Goal: Task Accomplishment & Management: Use online tool/utility

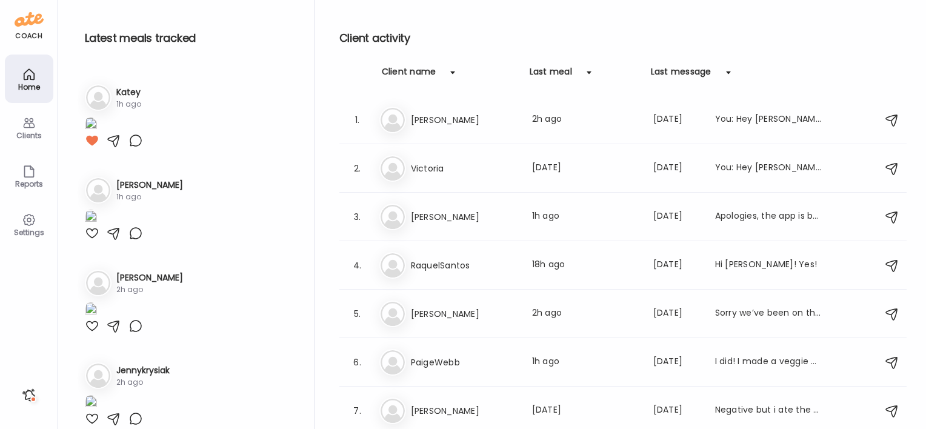
scroll to position [271, 0]
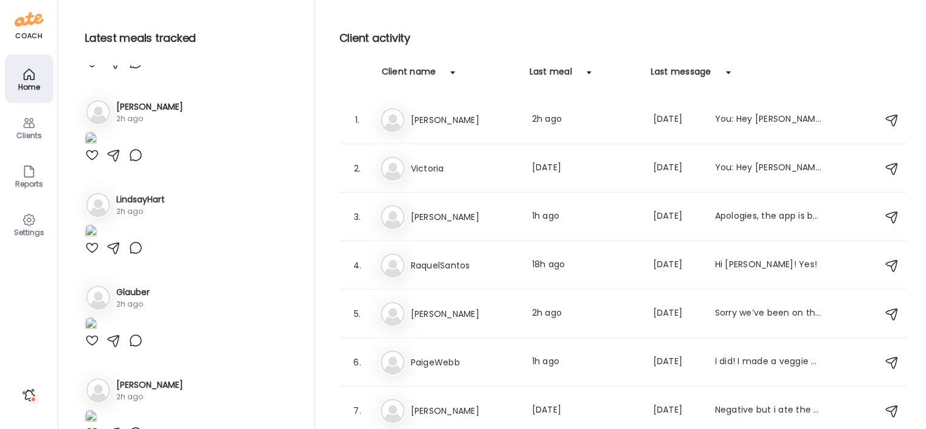
scroll to position [628, 0]
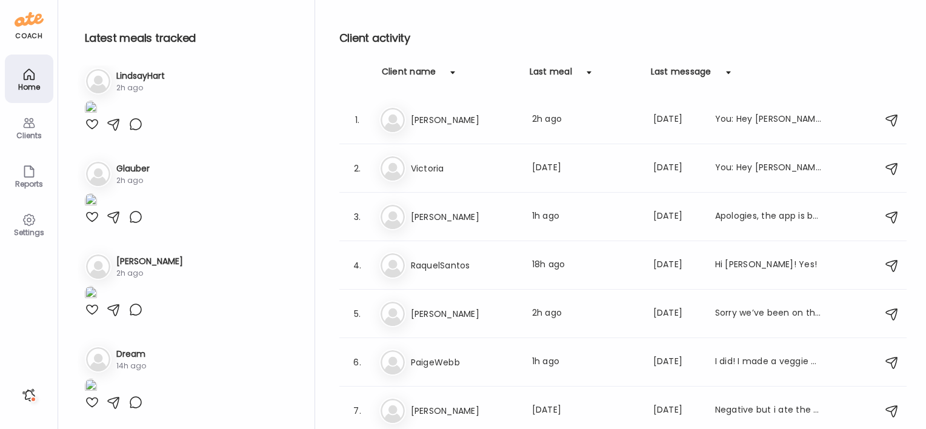
scroll to position [1100, 0]
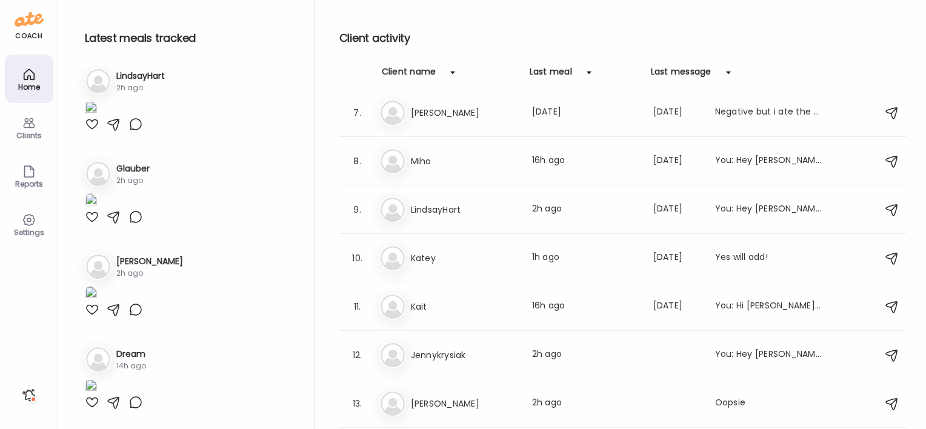
scroll to position [309, 0]
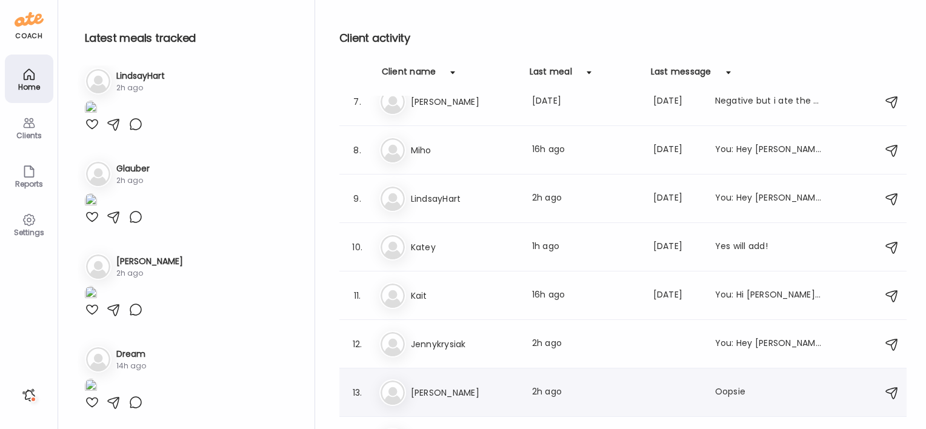
click at [432, 386] on h3 "[PERSON_NAME]" at bounding box center [464, 392] width 107 height 15
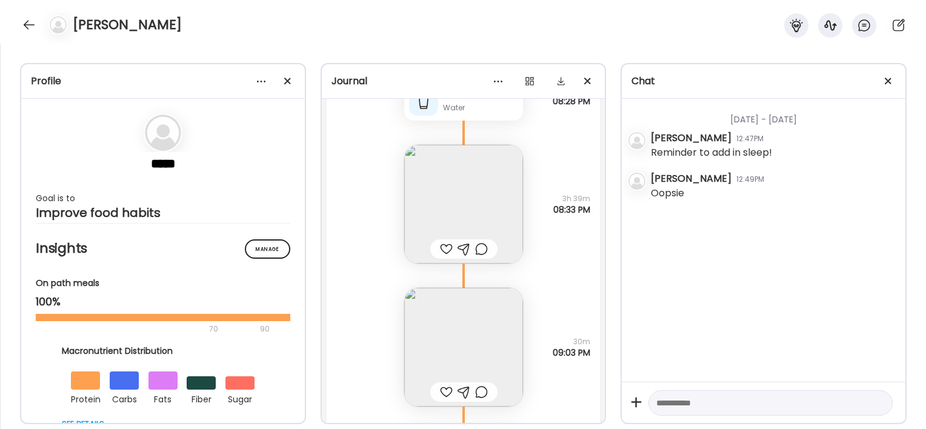
scroll to position [10788, 0]
click at [506, 228] on img at bounding box center [463, 210] width 119 height 119
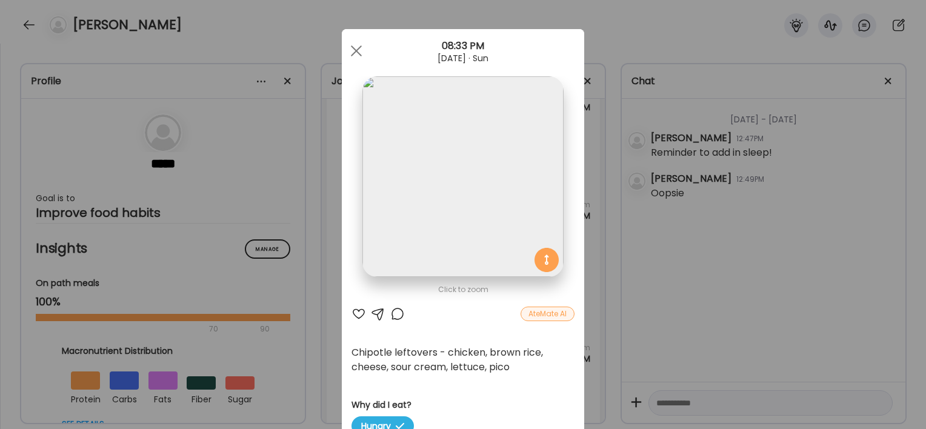
click at [269, 288] on div "Ate Coach Dashboard Wahoo! It’s official Take a moment to set up your Coach Pro…" at bounding box center [463, 214] width 926 height 429
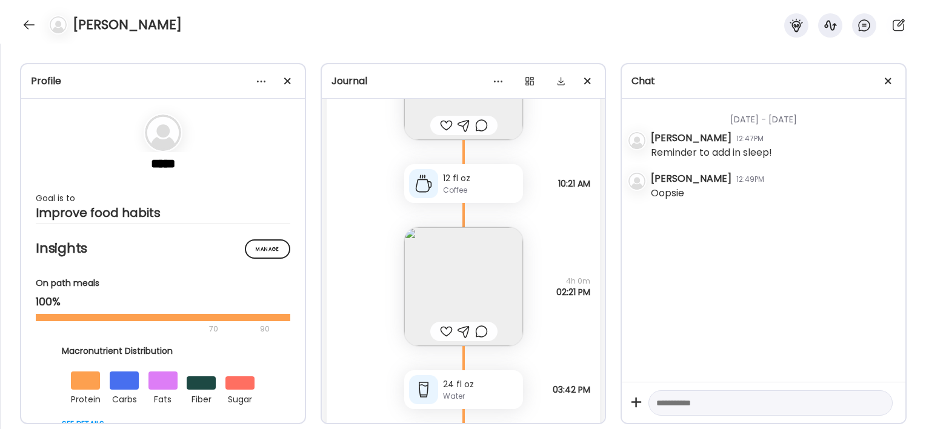
scroll to position [10137, 0]
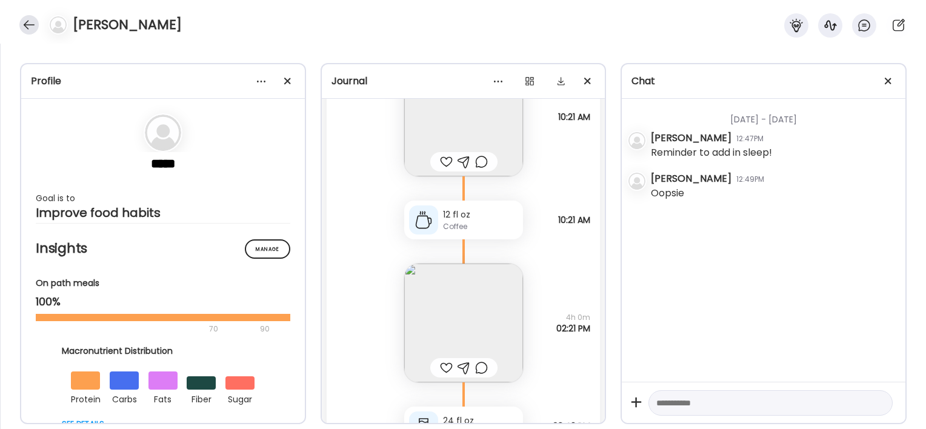
click at [33, 23] on div at bounding box center [28, 24] width 19 height 19
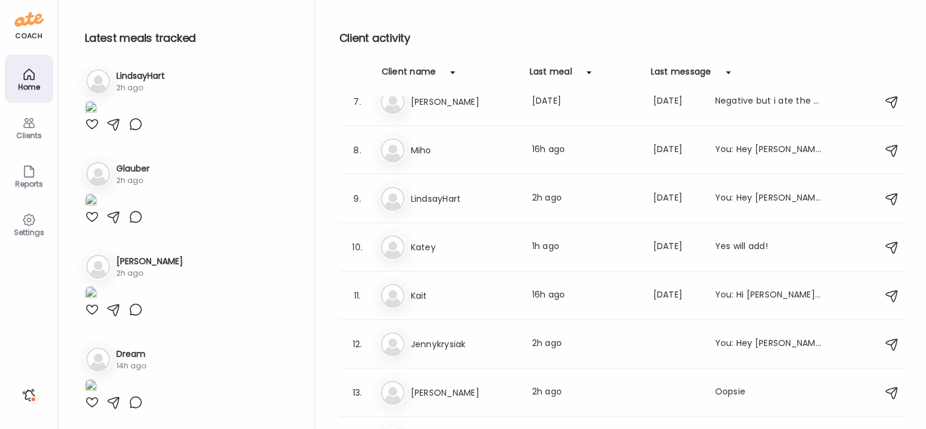
scroll to position [1403, 0]
click at [419, 395] on h3 "[PERSON_NAME]" at bounding box center [464, 392] width 107 height 15
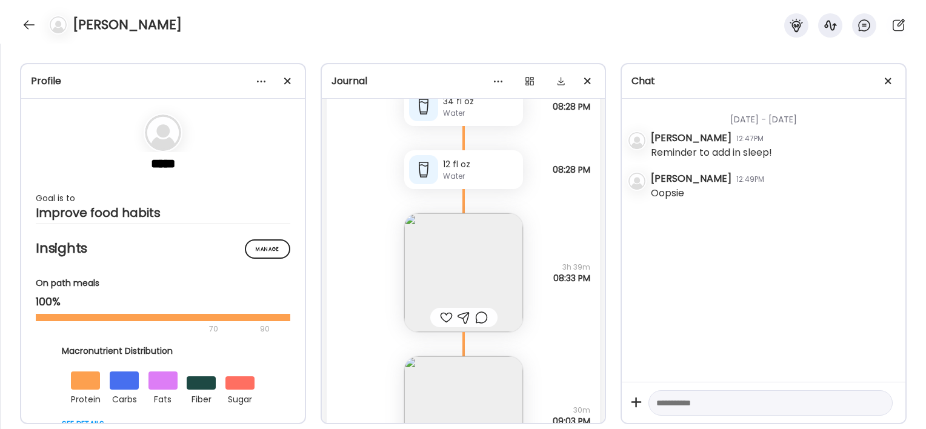
scroll to position [10664, 0]
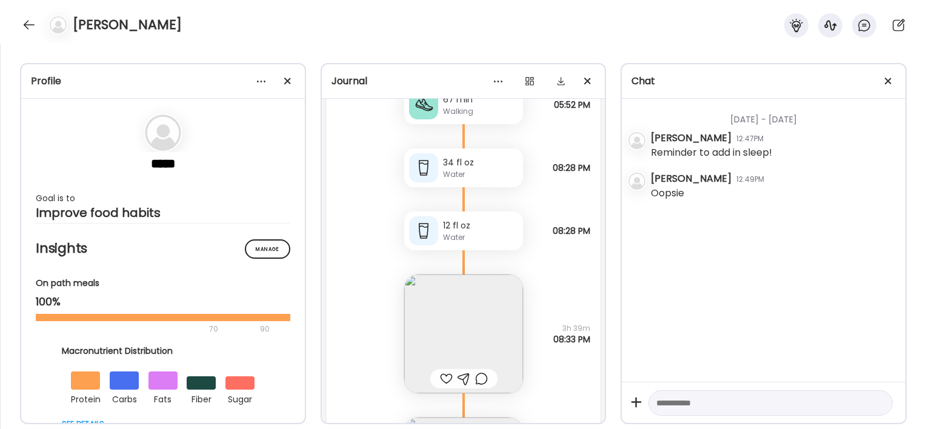
click at [468, 319] on img at bounding box center [463, 333] width 119 height 119
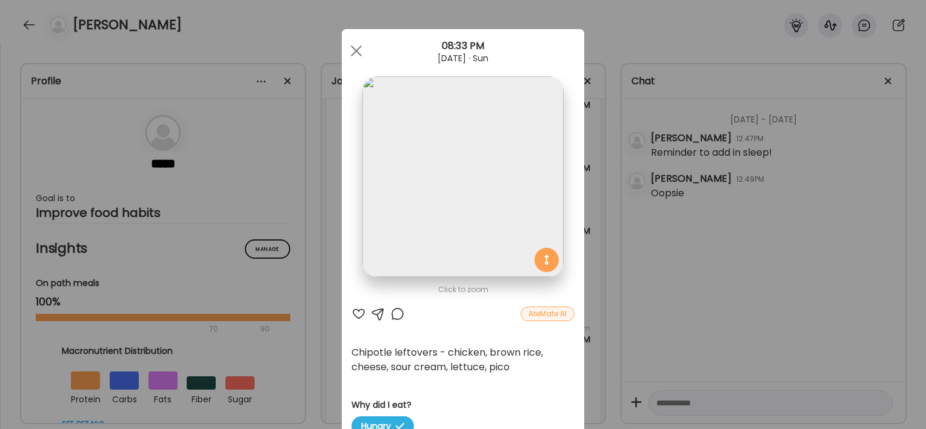
click at [303, 331] on div "Ate Coach Dashboard Wahoo! It’s official Take a moment to set up your Coach Pro…" at bounding box center [463, 214] width 926 height 429
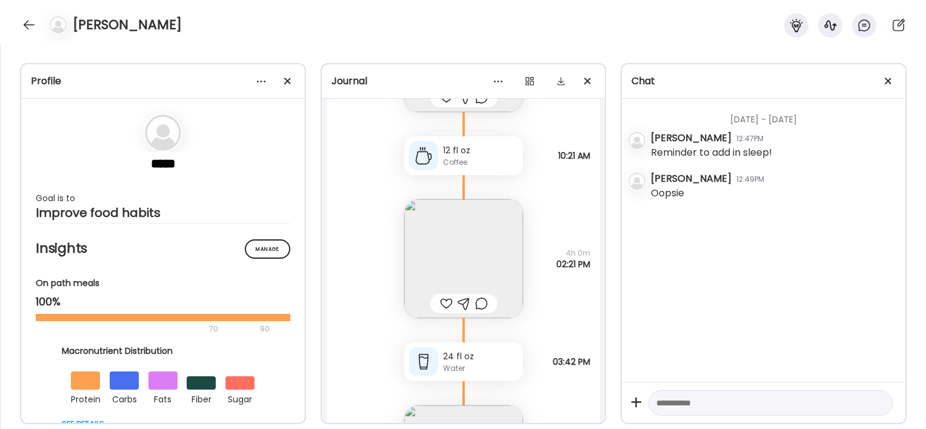
scroll to position [10200, 0]
click at [431, 252] on img at bounding box center [463, 259] width 119 height 119
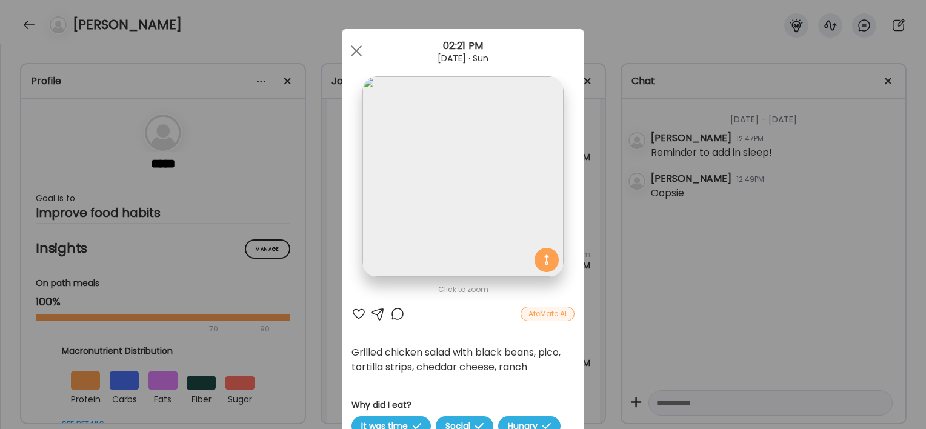
click at [293, 314] on div "Ate Coach Dashboard Wahoo! It’s official Take a moment to set up your Coach Pro…" at bounding box center [463, 214] width 926 height 429
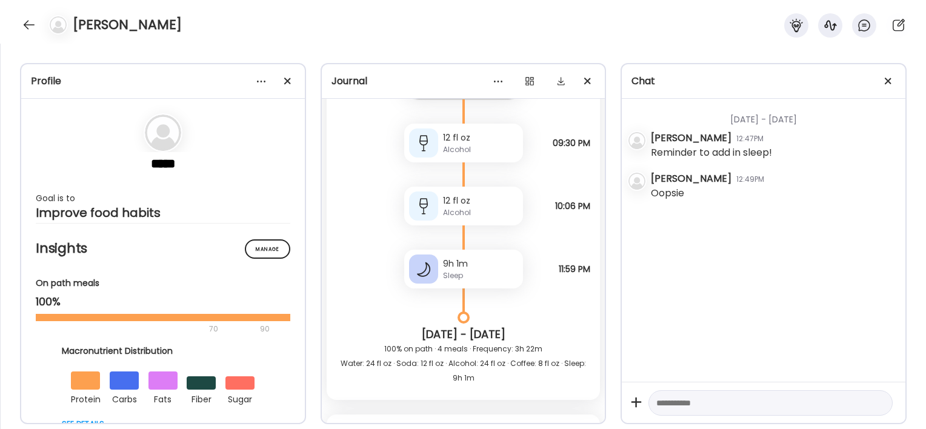
scroll to position [9670, 0]
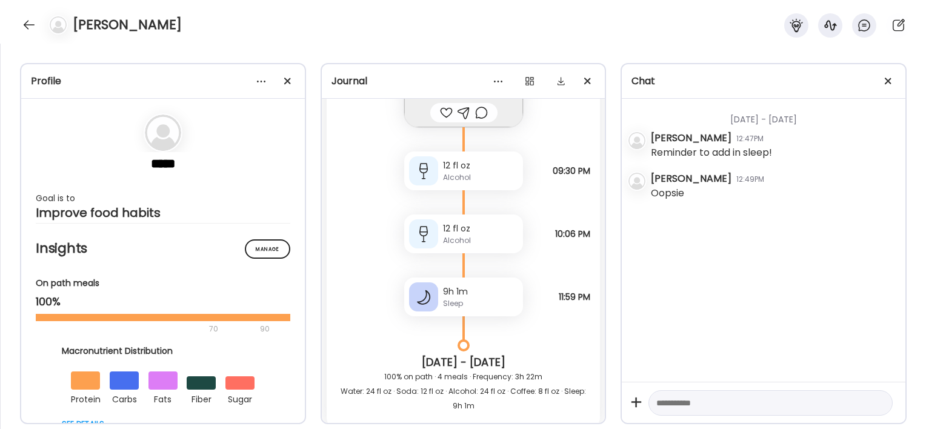
click at [456, 237] on div "Alcohol" at bounding box center [480, 240] width 75 height 11
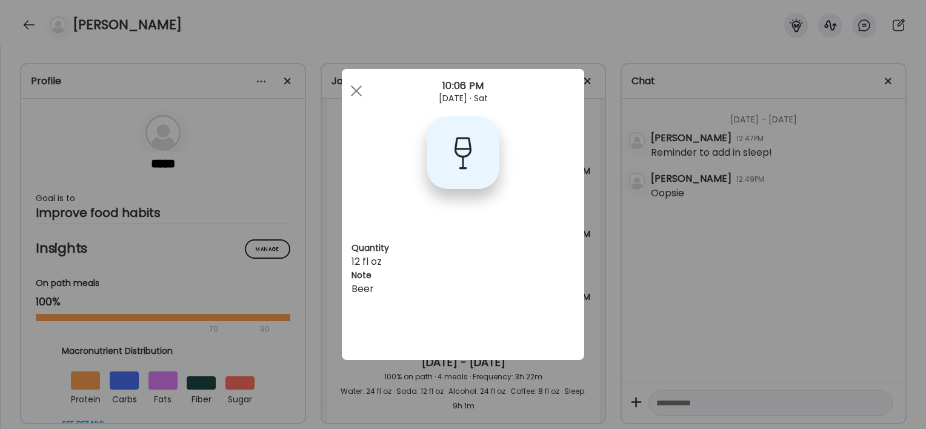
click at [320, 323] on div "Ate Coach Dashboard Wahoo! It’s official Take a moment to set up your Coach Pro…" at bounding box center [463, 214] width 926 height 429
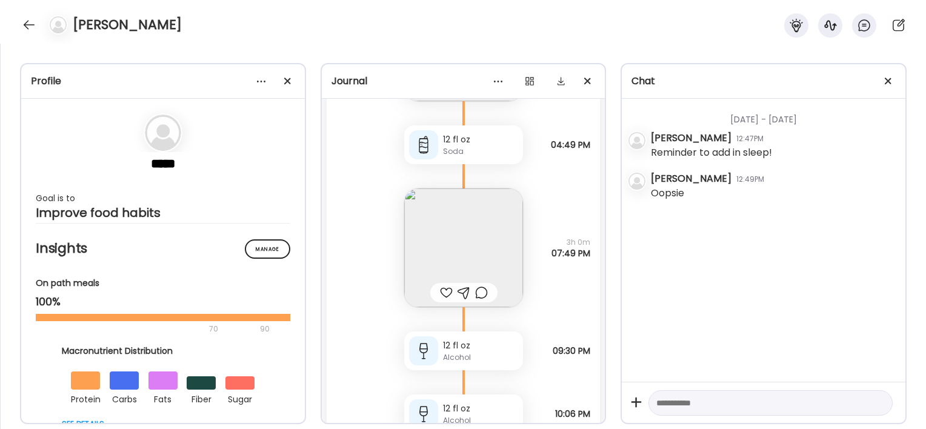
scroll to position [9490, 0]
click at [466, 209] on img at bounding box center [463, 248] width 119 height 119
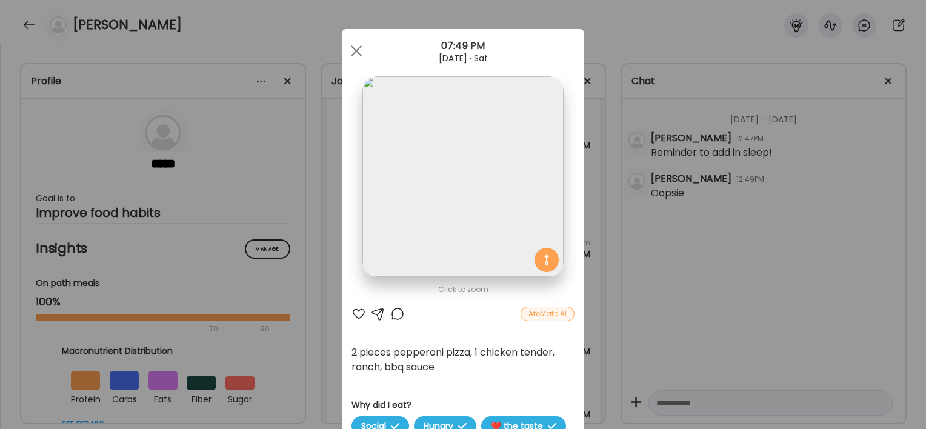
click at [328, 286] on div "Ate Coach Dashboard Wahoo! It’s official Take a moment to set up your Coach Pro…" at bounding box center [463, 214] width 926 height 429
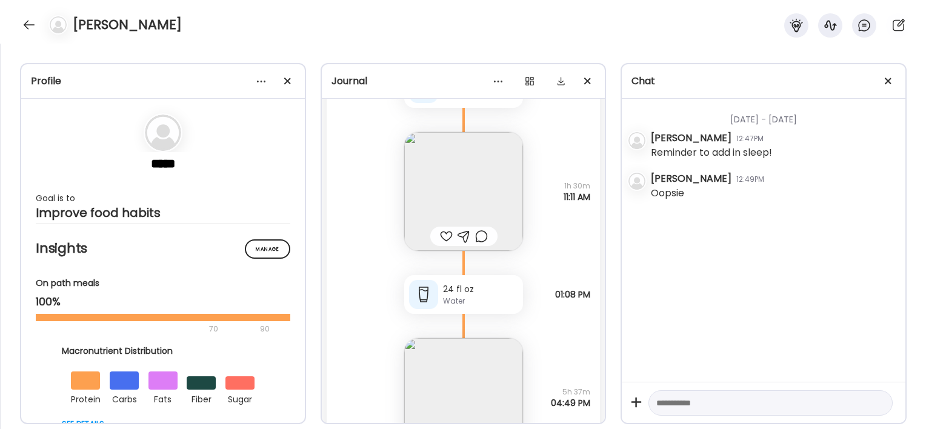
scroll to position [9125, 0]
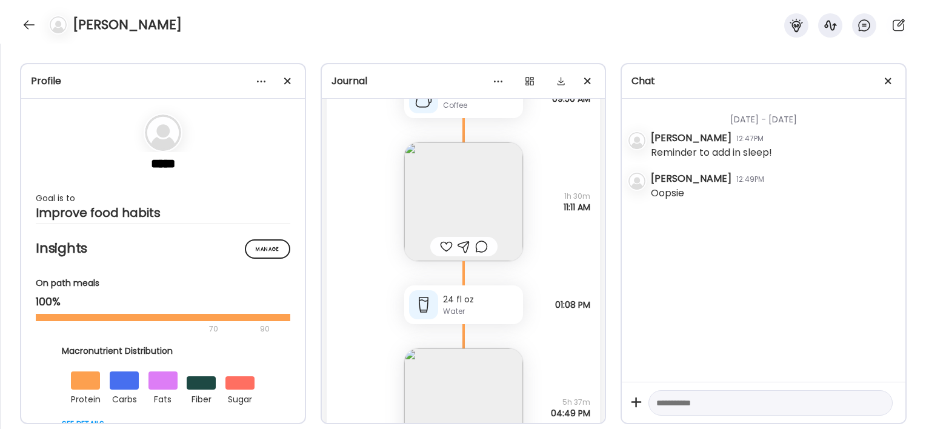
click at [412, 379] on img at bounding box center [463, 407] width 119 height 119
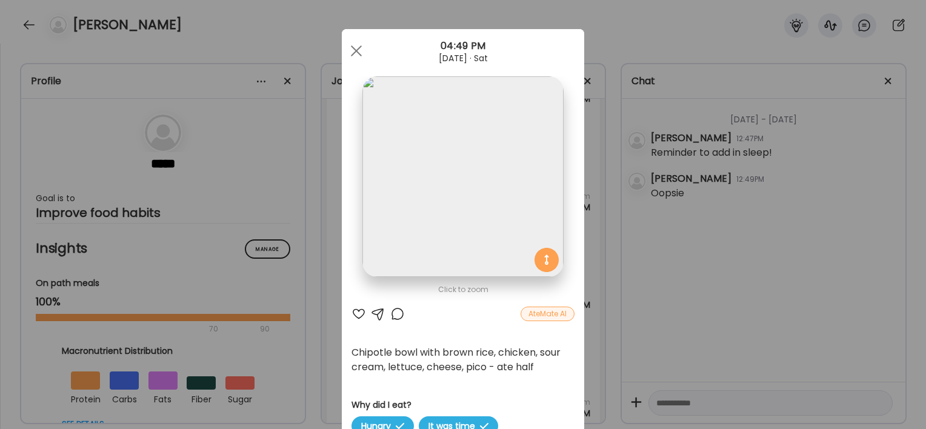
click at [313, 363] on div "Ate Coach Dashboard Wahoo! It’s official Take a moment to set up your Coach Pro…" at bounding box center [463, 214] width 926 height 429
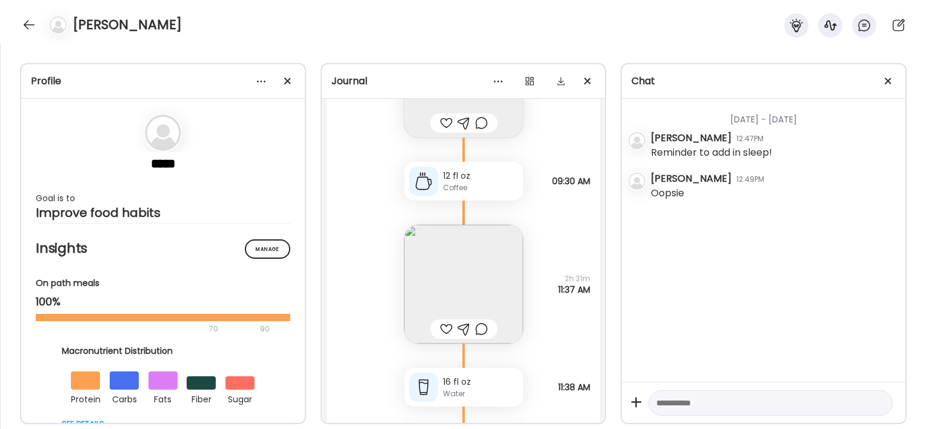
scroll to position [7982, 0]
click at [461, 256] on img at bounding box center [463, 287] width 119 height 119
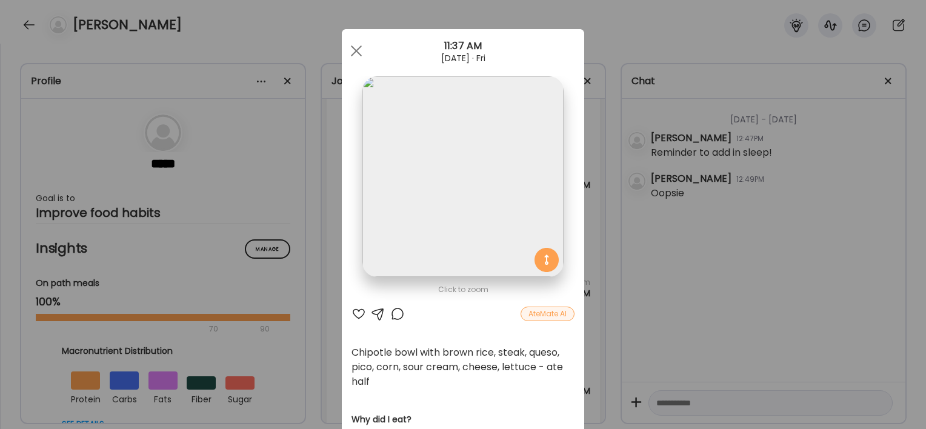
click at [292, 327] on div "Ate Coach Dashboard Wahoo! It’s official Take a moment to set up your Coach Pro…" at bounding box center [463, 214] width 926 height 429
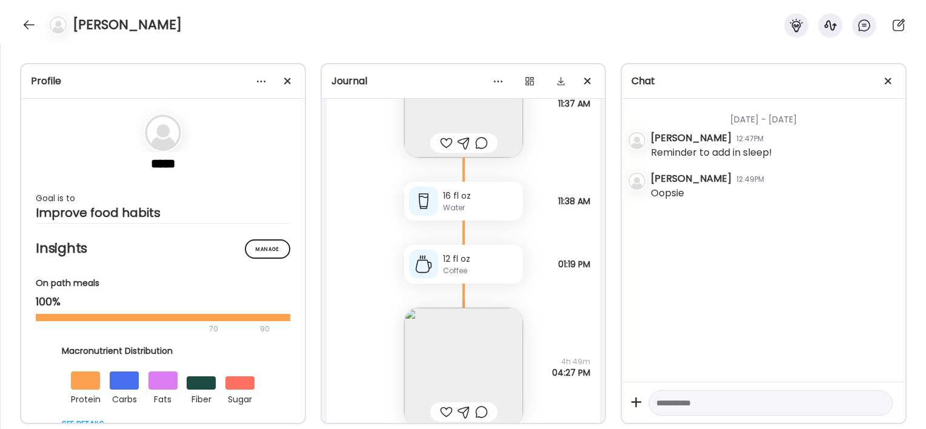
scroll to position [8200, 0]
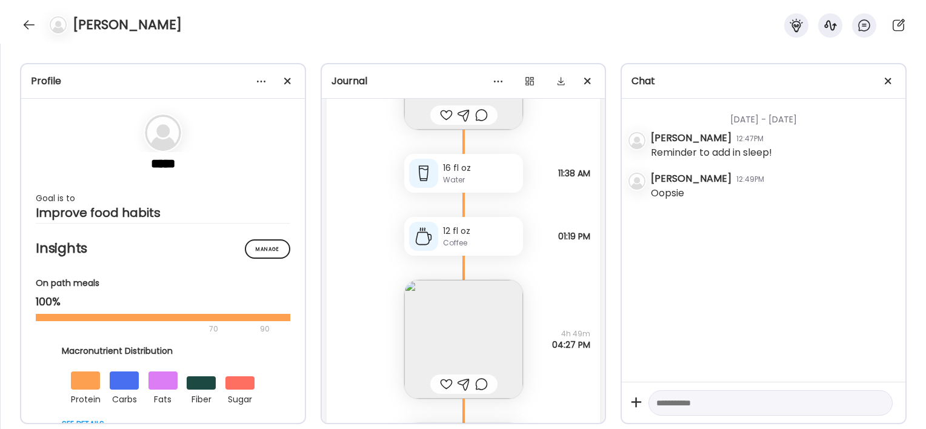
click at [414, 333] on img at bounding box center [463, 339] width 119 height 119
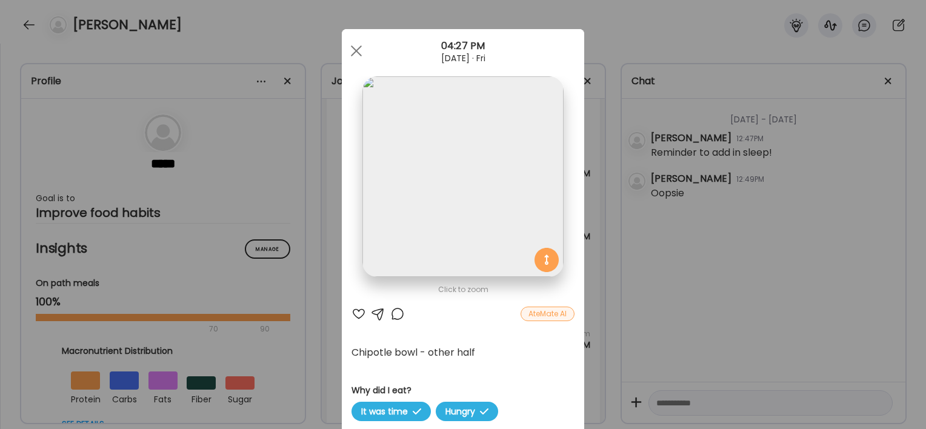
click at [310, 365] on div "Ate Coach Dashboard Wahoo! It’s official Take a moment to set up your Coach Pro…" at bounding box center [463, 214] width 926 height 429
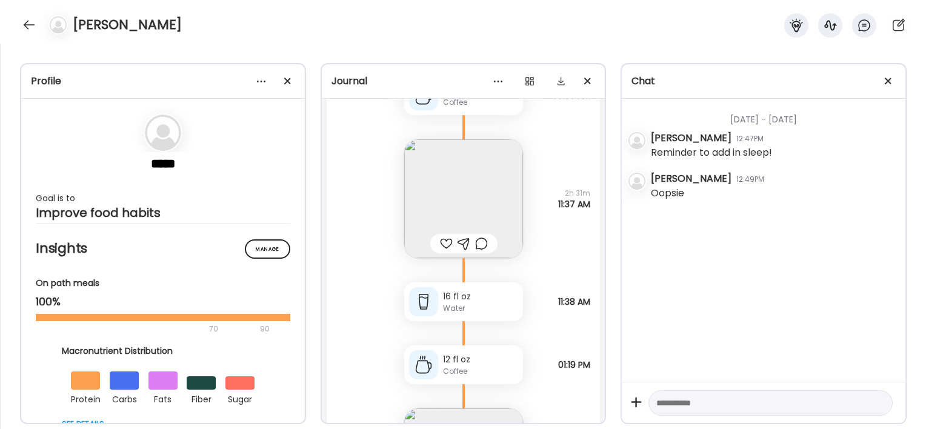
scroll to position [8071, 0]
click at [443, 372] on div "Coffee" at bounding box center [480, 371] width 75 height 11
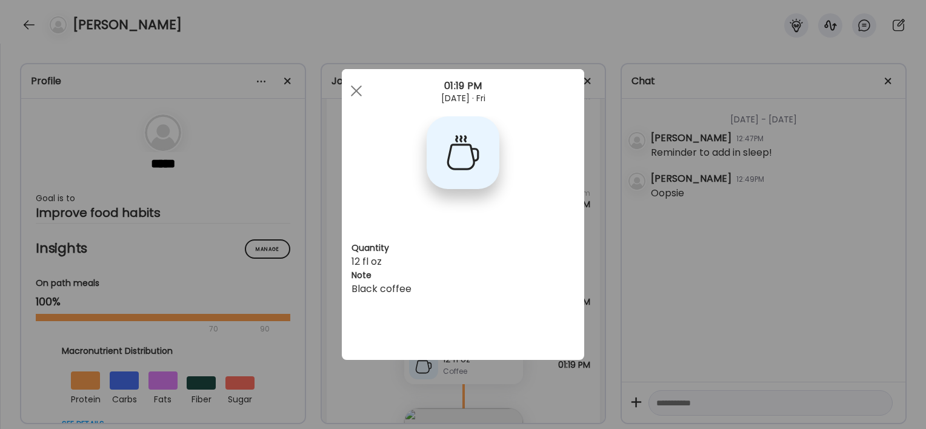
click at [363, 405] on div "Ate Coach Dashboard Wahoo! It’s official Take a moment to set up your Coach Pro…" at bounding box center [463, 214] width 926 height 429
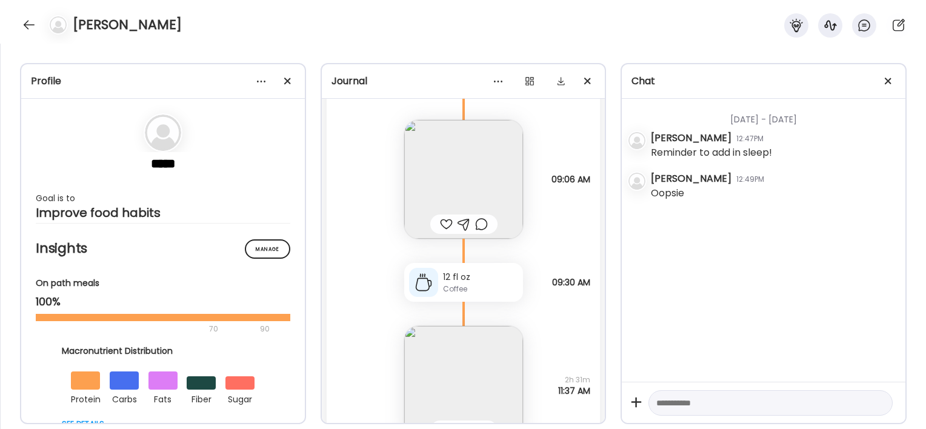
scroll to position [7881, 0]
click at [426, 271] on div "12 fl oz Coffee" at bounding box center [463, 286] width 119 height 39
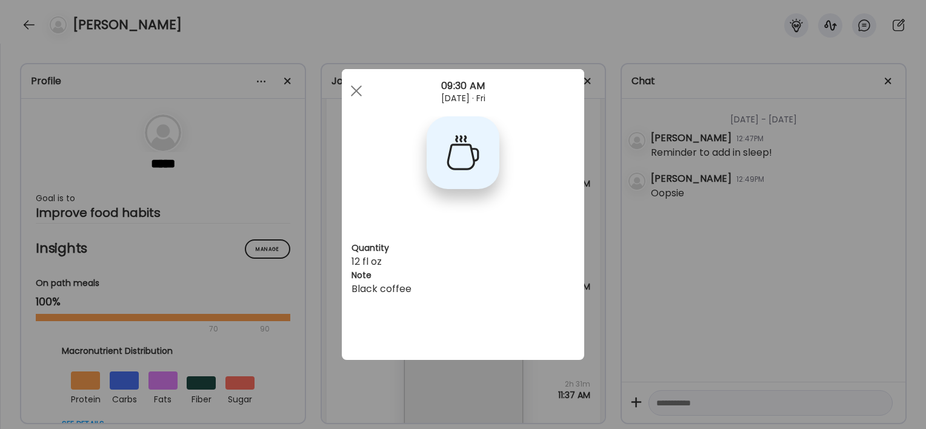
click at [339, 393] on div "Ate Coach Dashboard Wahoo! It’s official Take a moment to set up your Coach Pro…" at bounding box center [463, 214] width 926 height 429
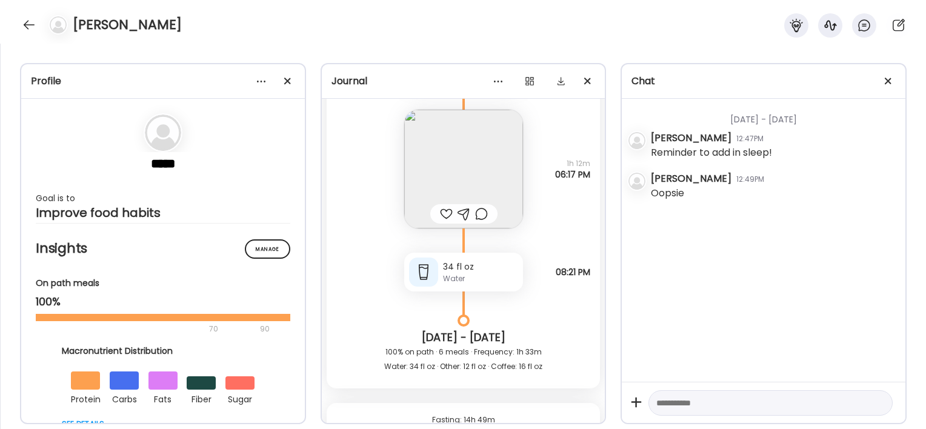
scroll to position [7519, 0]
click at [28, 24] on div at bounding box center [28, 24] width 19 height 19
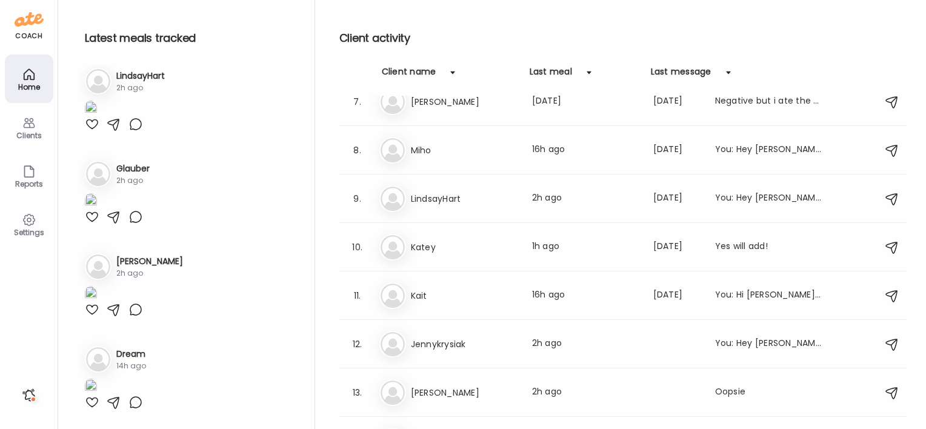
scroll to position [1811, 0]
